Goal: Transaction & Acquisition: Purchase product/service

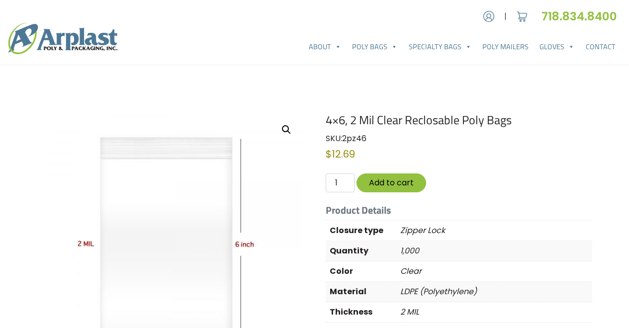
click at [389, 181] on button "Add to cart" at bounding box center [392, 183] width 70 height 18
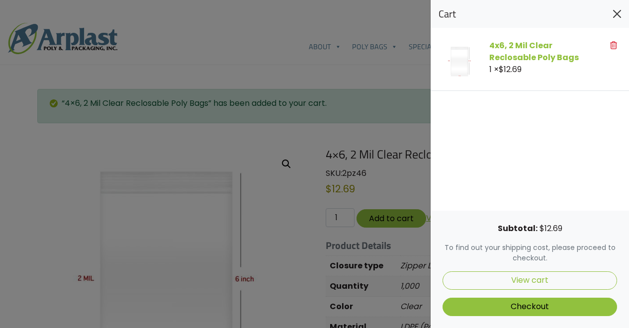
click at [618, 12] on button "Close" at bounding box center [617, 14] width 16 height 16
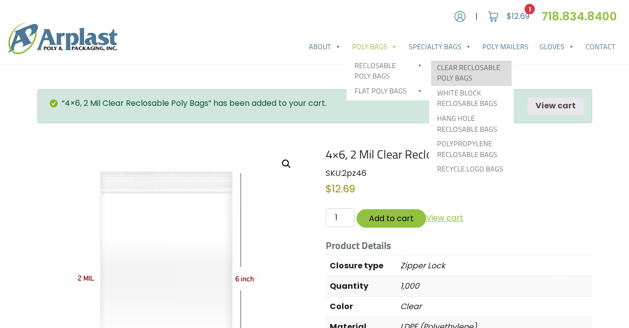
click at [446, 64] on link "Clear Reclosable Poly Bags" at bounding box center [471, 73] width 81 height 25
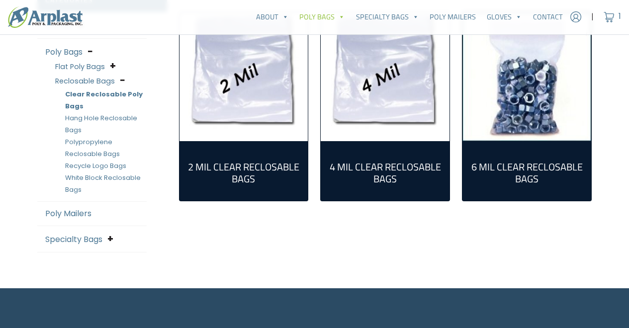
scroll to position [299, 0]
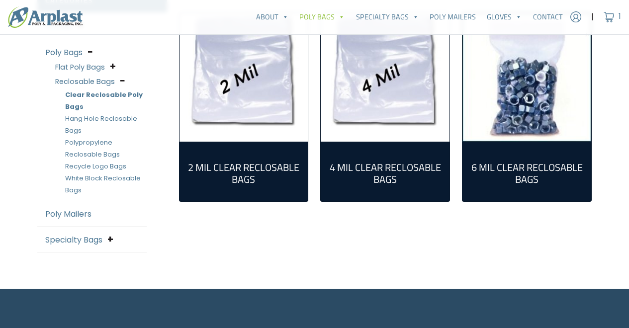
click at [266, 173] on h2 "2 Mil Clear Reclosable Bags (55)" at bounding box center [243, 174] width 113 height 24
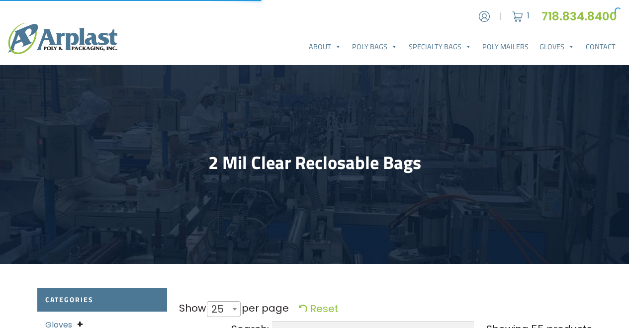
select select "25"
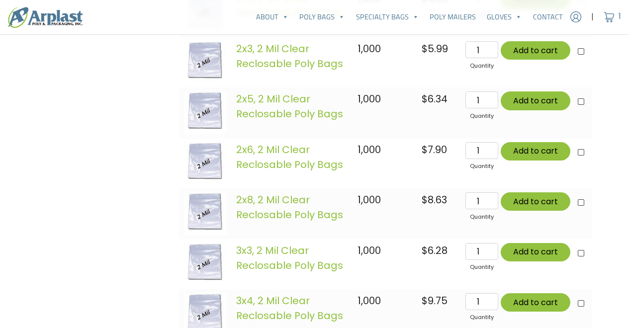
scroll to position [719, 0]
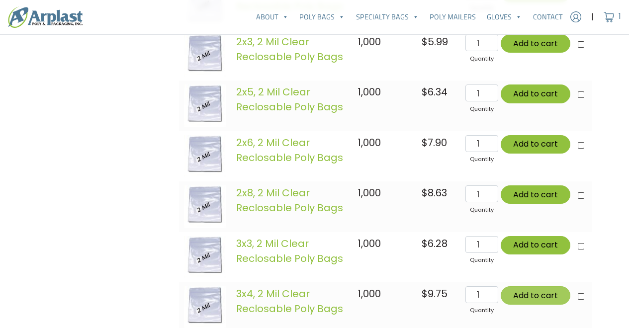
click at [535, 299] on button "Add to cart" at bounding box center [536, 295] width 70 height 18
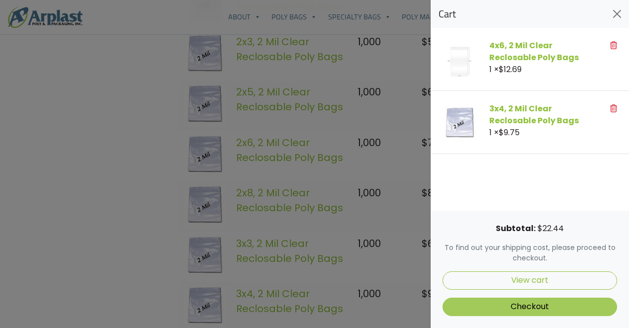
click at [540, 307] on link "Checkout" at bounding box center [530, 307] width 175 height 18
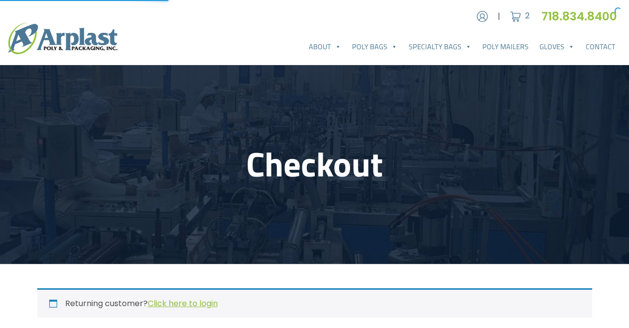
select select "NJ"
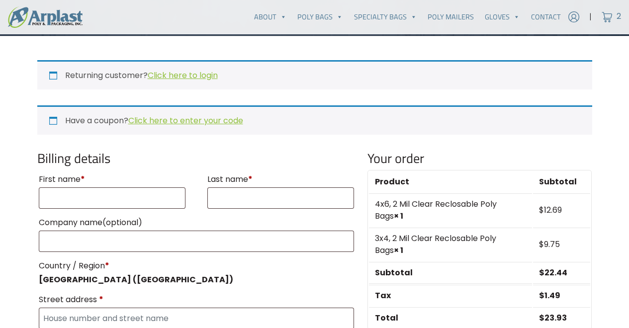
scroll to position [234, 0]
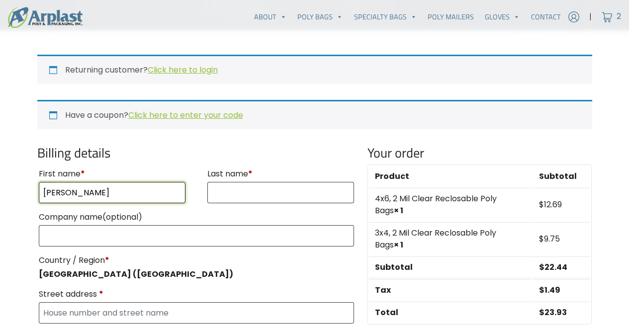
type input "Susan"
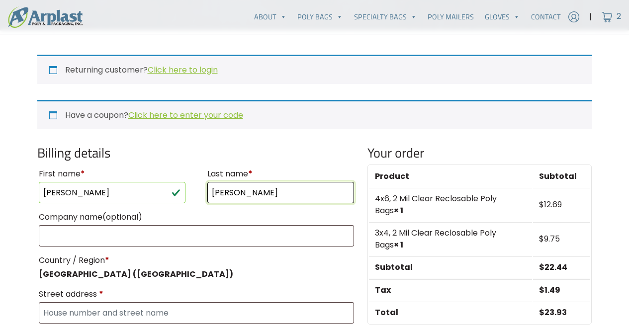
type input "Hamill"
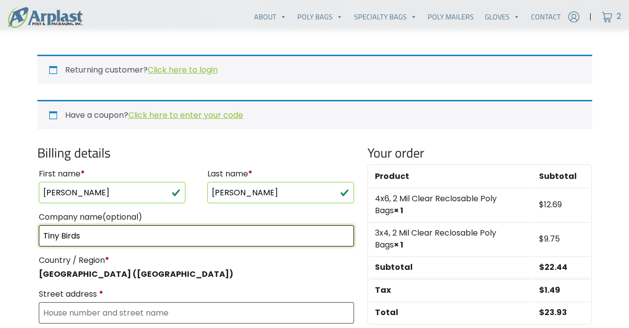
type input "Tiny Birds"
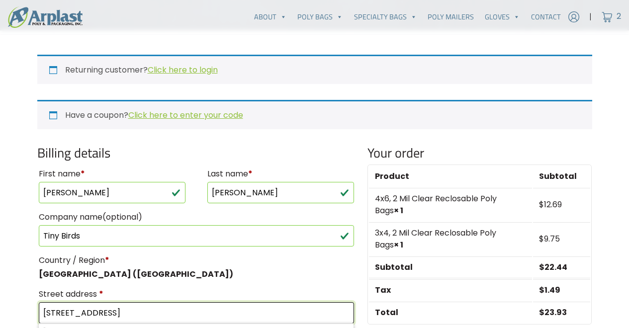
type input "[STREET_ADDRESS]"
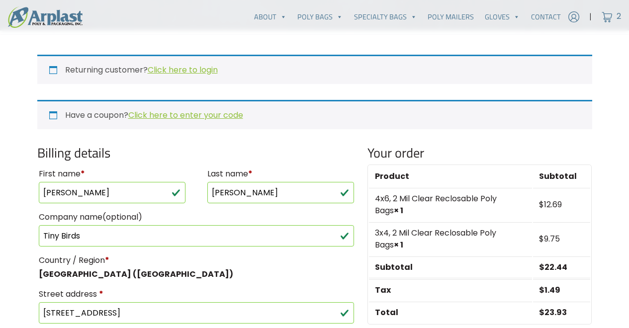
click at [317, 280] on p "Country / Region * United States (US)" at bounding box center [196, 266] width 319 height 31
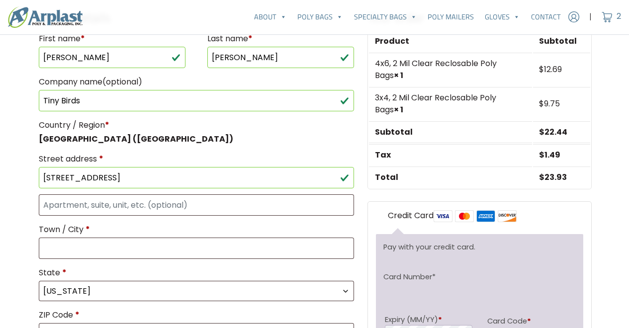
scroll to position [371, 0]
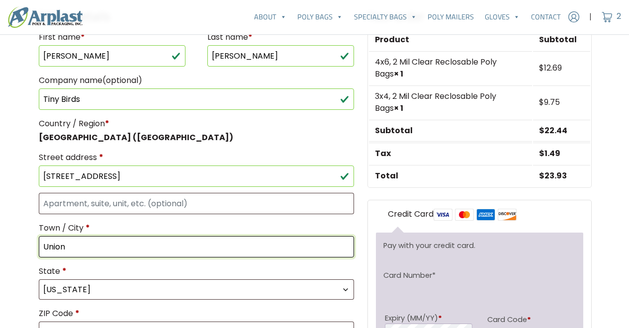
type input "Union"
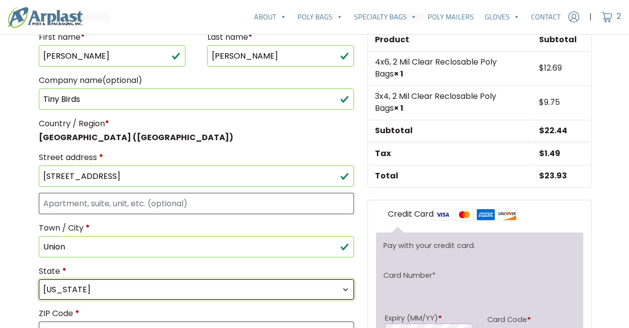
select select "ME"
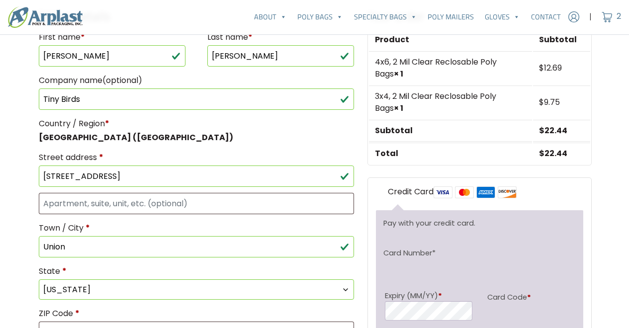
click at [359, 312] on div "Billing details First name * Susan Last name * Hamill Company name (optional) T…" at bounding box center [196, 271] width 331 height 526
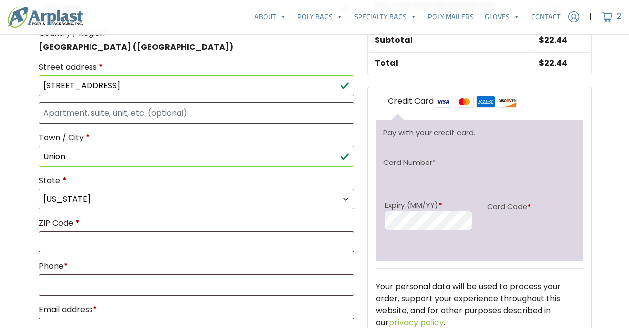
scroll to position [472, 0]
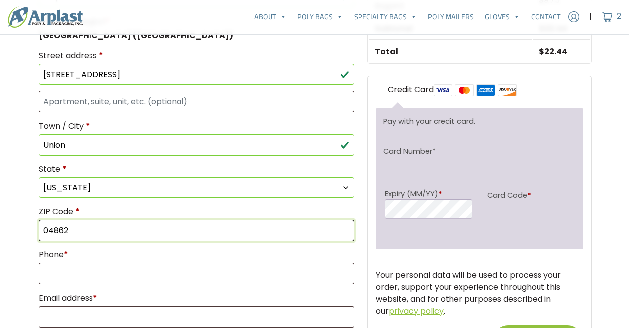
type input "04862"
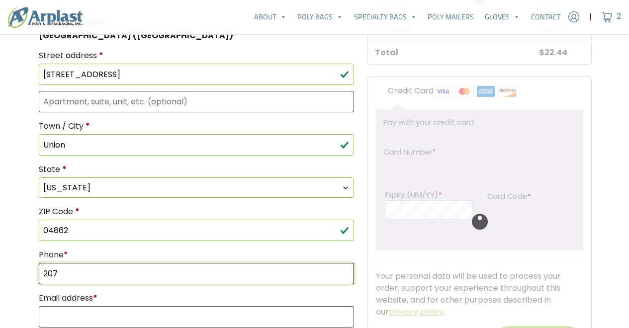
click at [48, 273] on input "207" at bounding box center [197, 273] width 316 height 21
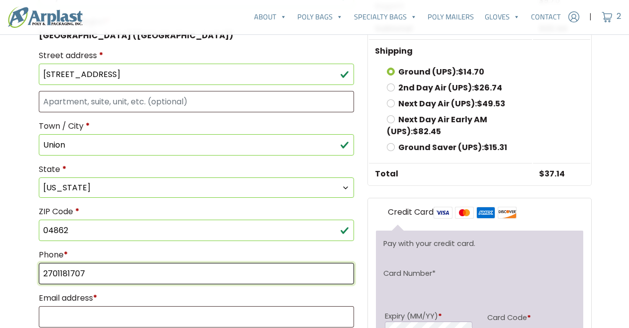
type input "2701181707"
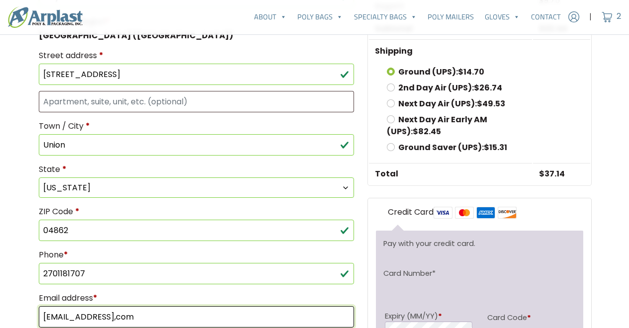
type input "susanthamill@gmail,com"
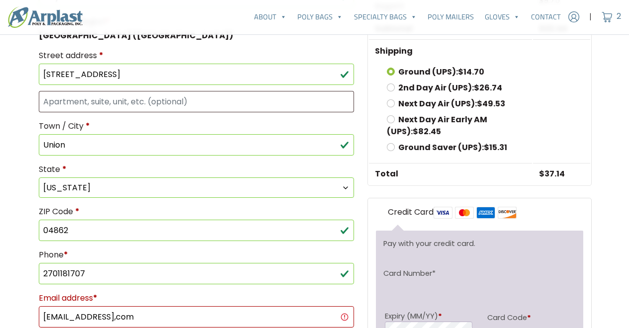
click at [363, 307] on div "Your order Product Subtotal 4x6, 2 Mil Clear Reclosable Poly Bags × 1 $ 12.69 3…" at bounding box center [480, 197] width 236 height 581
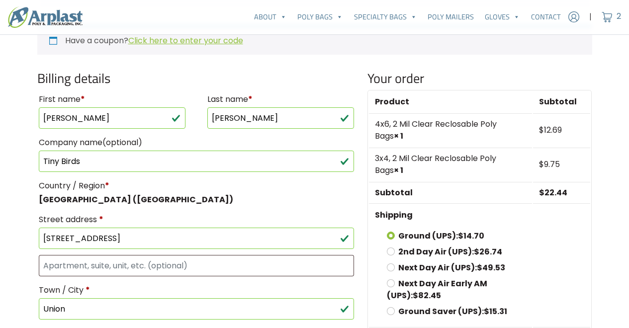
scroll to position [300, 0]
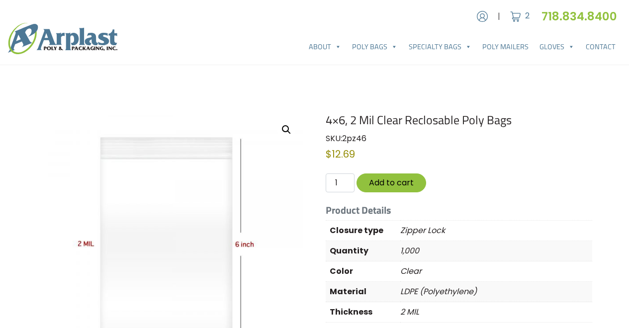
click at [480, 231] on p "Zipper Lock" at bounding box center [496, 231] width 192 height 20
click at [407, 182] on button "Add to cart" at bounding box center [392, 183] width 70 height 18
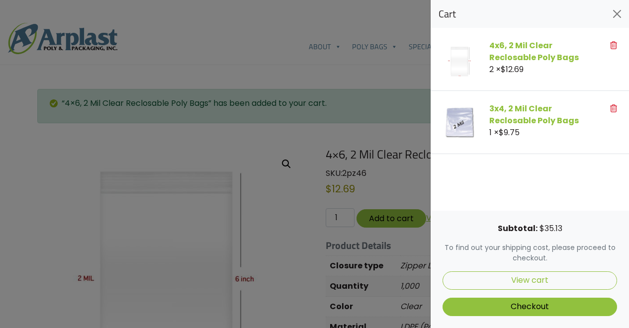
click at [617, 107] on icon at bounding box center [613, 108] width 7 height 8
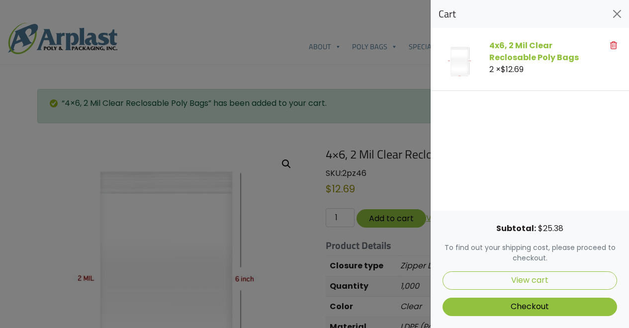
click at [495, 69] on span "2 × $ 12.69" at bounding box center [506, 69] width 34 height 11
click at [615, 44] on icon at bounding box center [613, 45] width 7 height 8
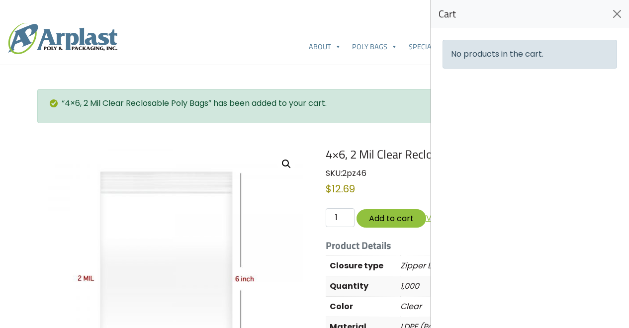
click at [386, 216] on div at bounding box center [314, 164] width 629 height 328
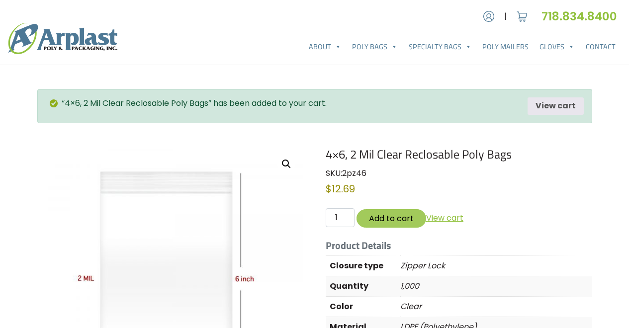
click at [386, 217] on button "Add to cart" at bounding box center [392, 218] width 70 height 18
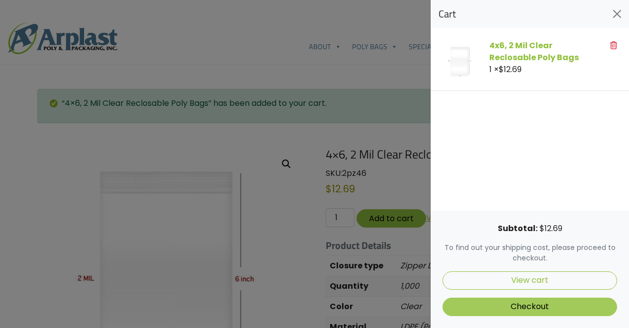
click at [523, 307] on link "Checkout" at bounding box center [530, 307] width 175 height 18
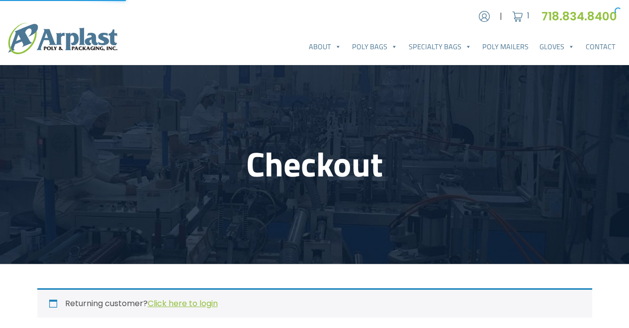
select select "ME"
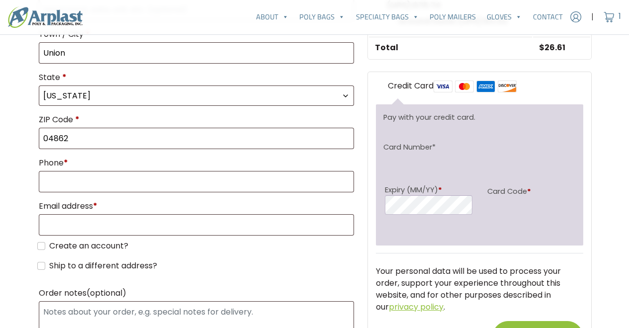
scroll to position [576, 0]
